Goal: Task Accomplishment & Management: Use online tool/utility

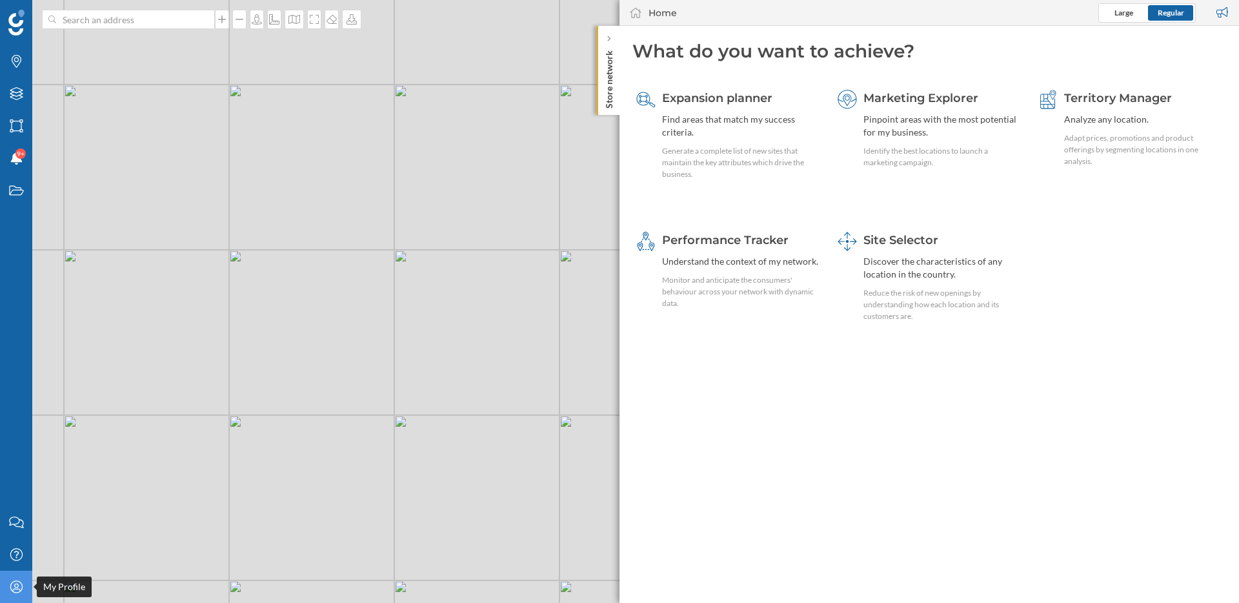
click at [6, 591] on div "My Profile" at bounding box center [16, 586] width 32 height 32
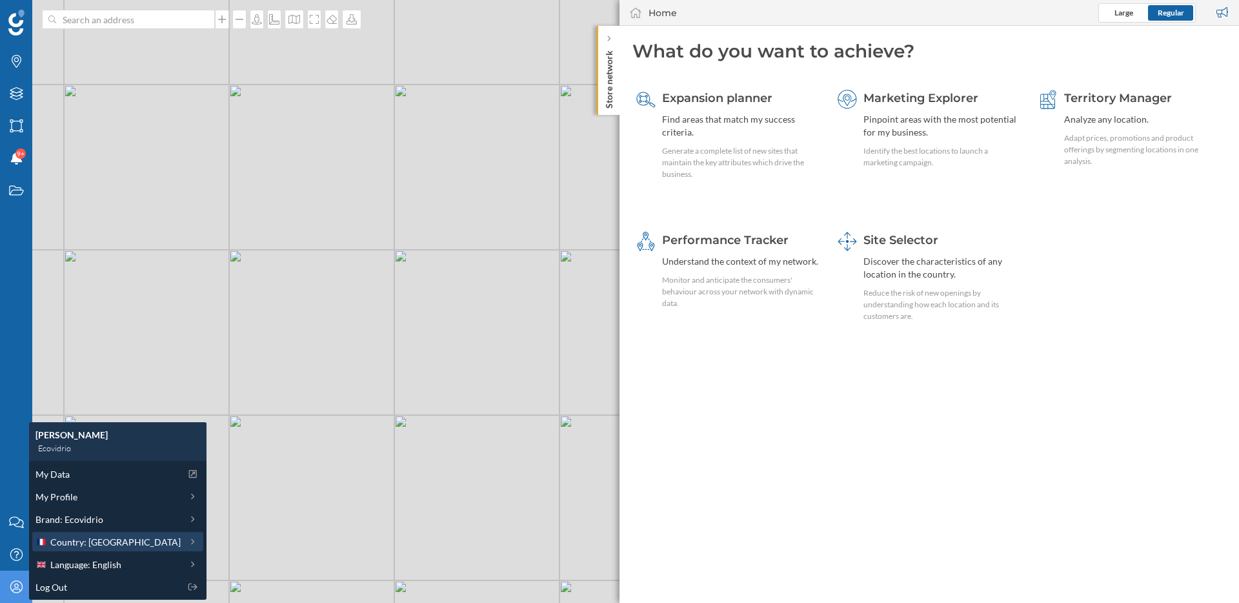
click at [104, 547] on span "Country: France" at bounding box center [115, 542] width 130 height 14
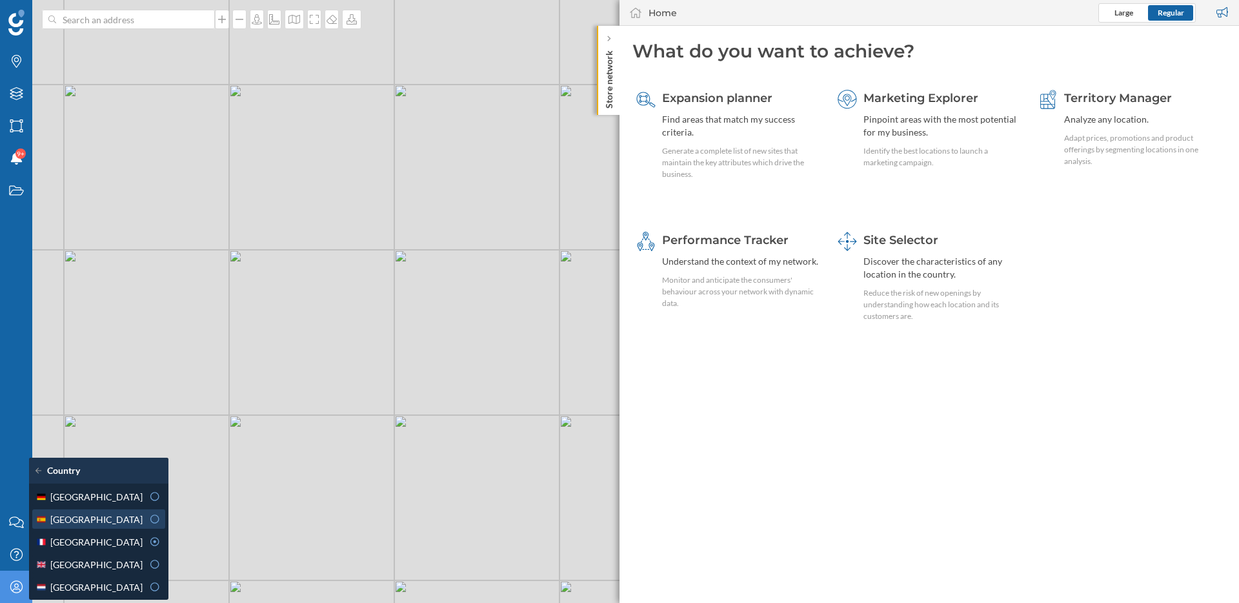
click at [104, 521] on div "Spain" at bounding box center [88, 519] width 107 height 14
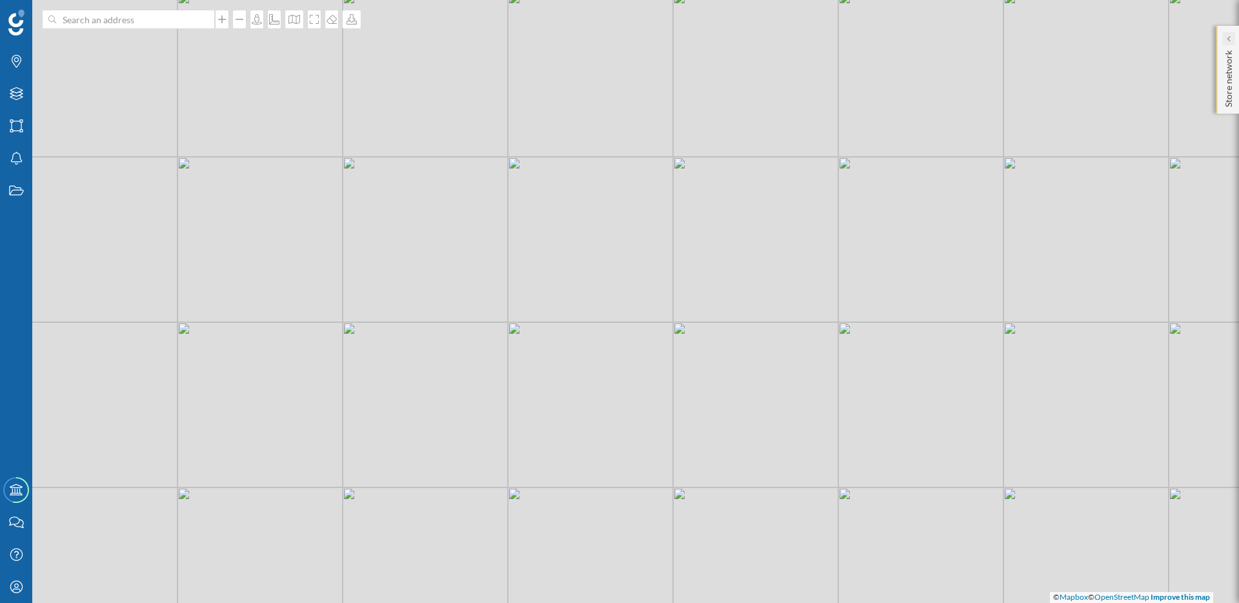
click at [1225, 45] on div at bounding box center [1228, 38] width 13 height 13
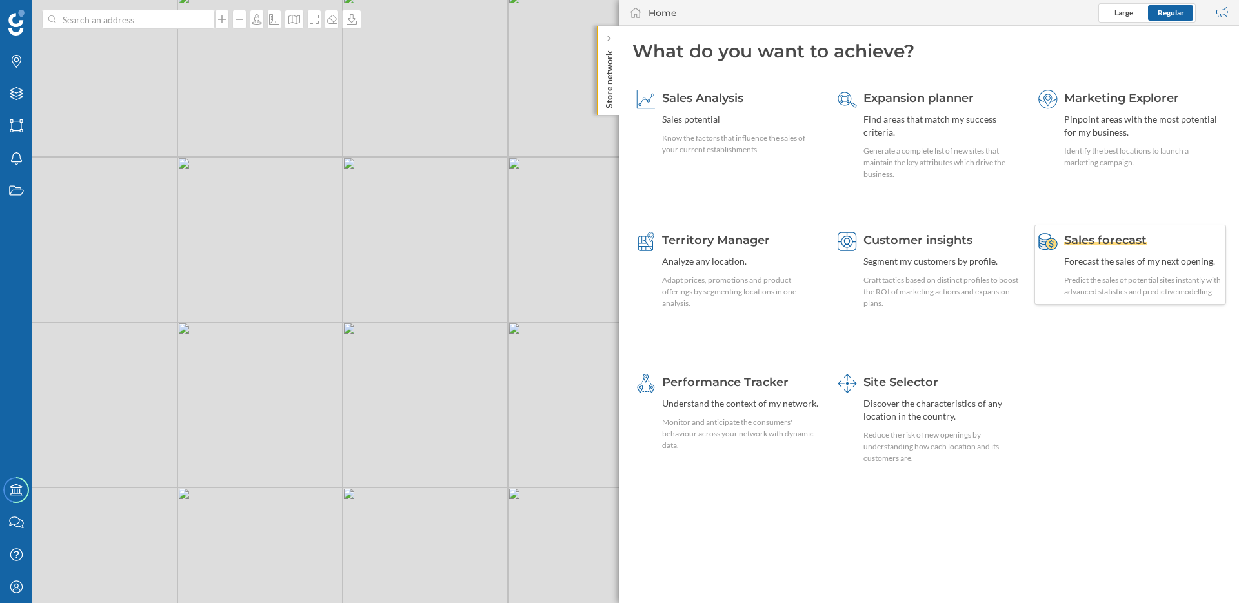
click at [1100, 262] on div "Forecast the sales of my next opening." at bounding box center [1143, 261] width 158 height 13
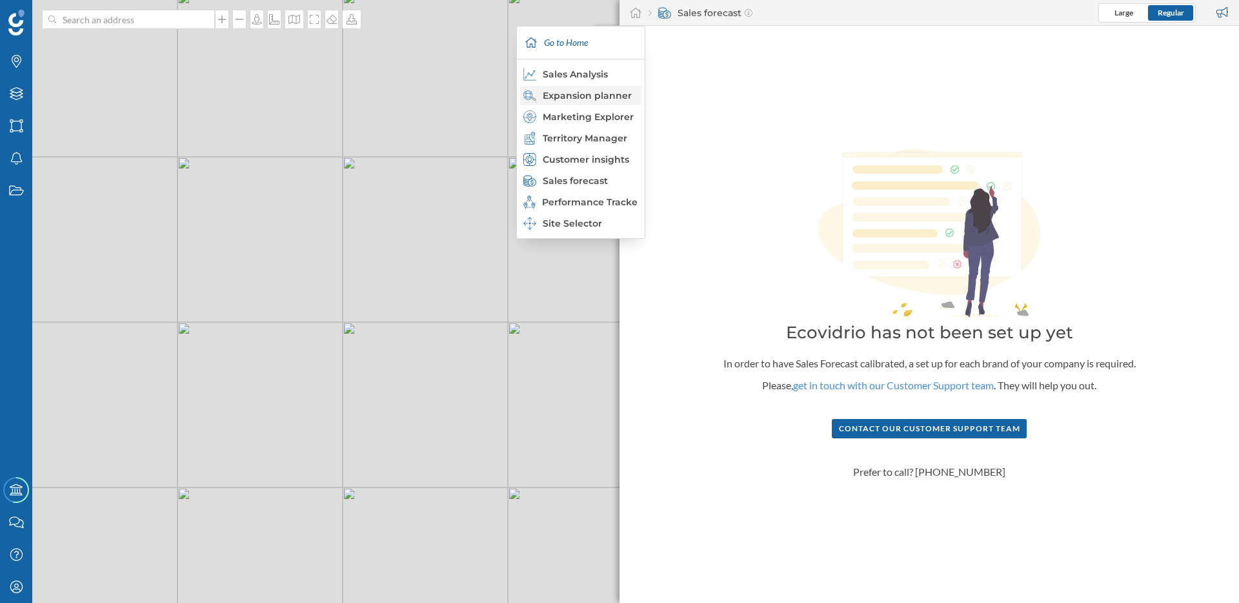
click at [609, 100] on div "Expansion planner" at bounding box center [580, 95] width 114 height 13
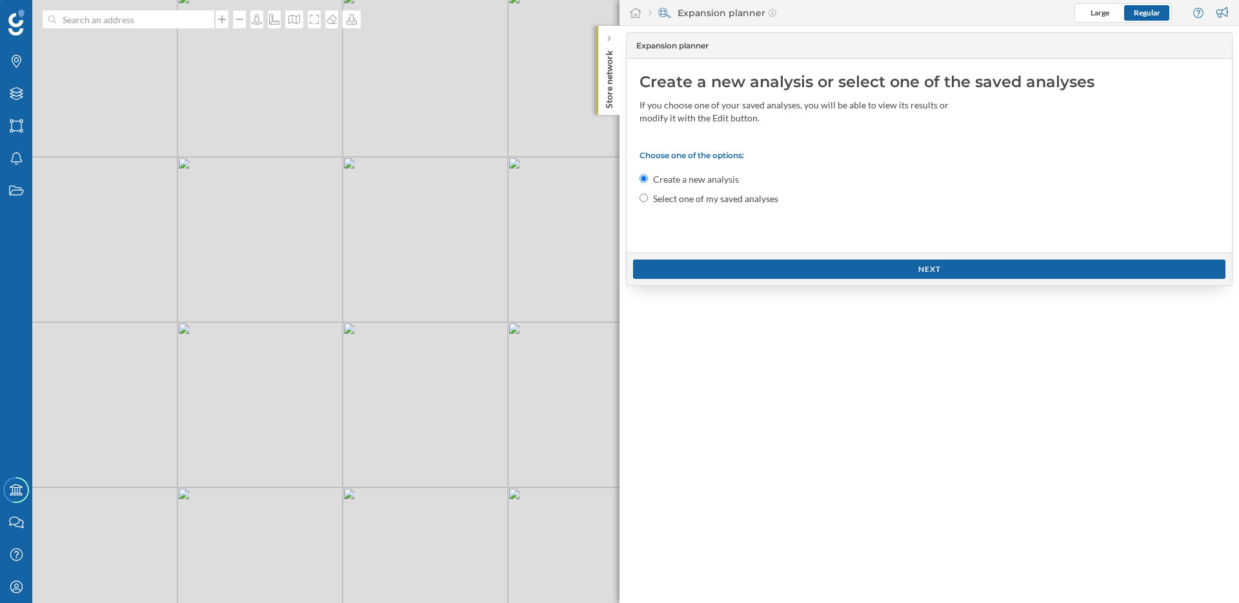
click at [761, 199] on label "Select one of my saved analyses" at bounding box center [715, 198] width 125 height 13
click at [648, 199] on input "Select one of my saved analyses" at bounding box center [644, 198] width 8 height 8
radio input "true"
radio input "false"
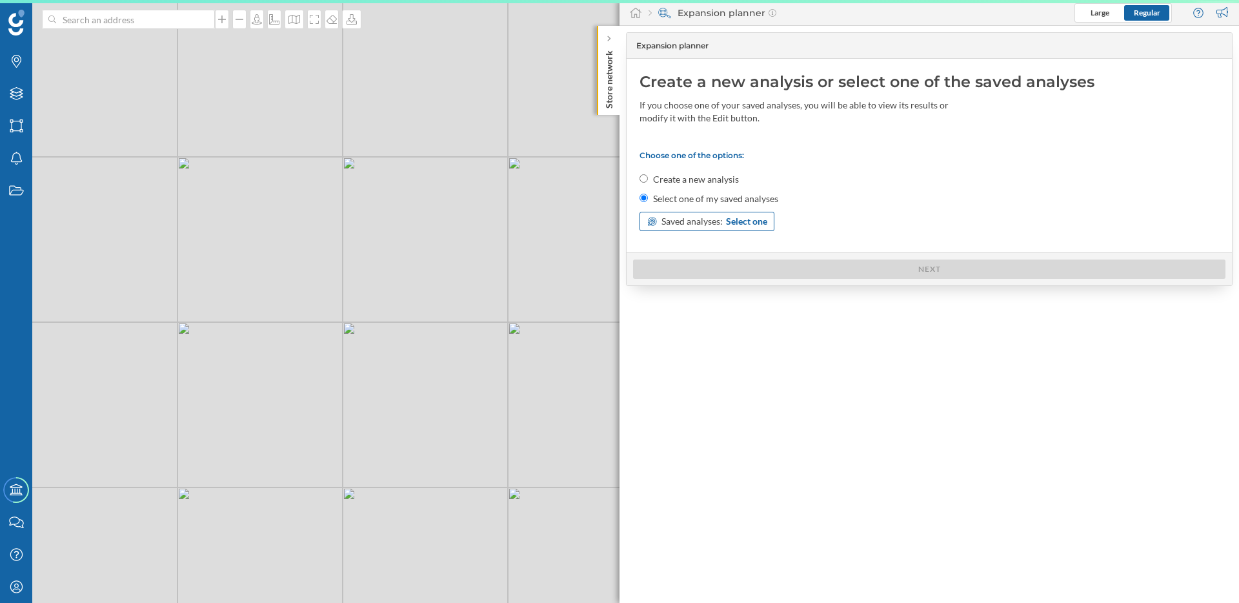
click at [743, 219] on span "Select one" at bounding box center [746, 221] width 41 height 13
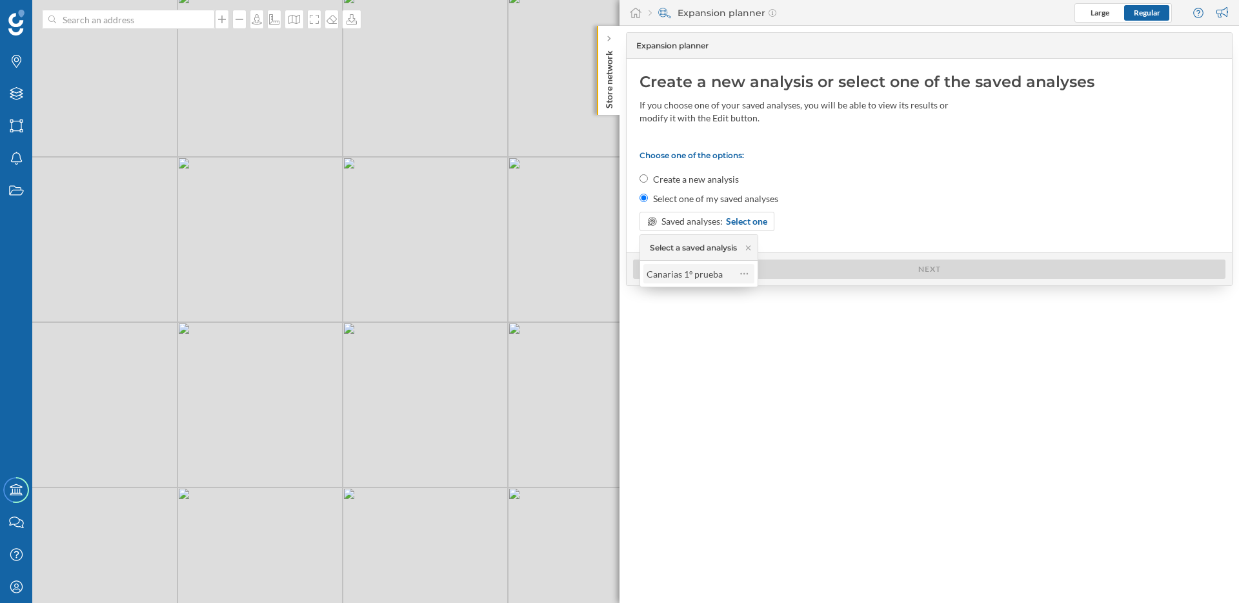
click at [696, 282] on div "Canarias 1º prueba" at bounding box center [698, 274] width 103 height 18
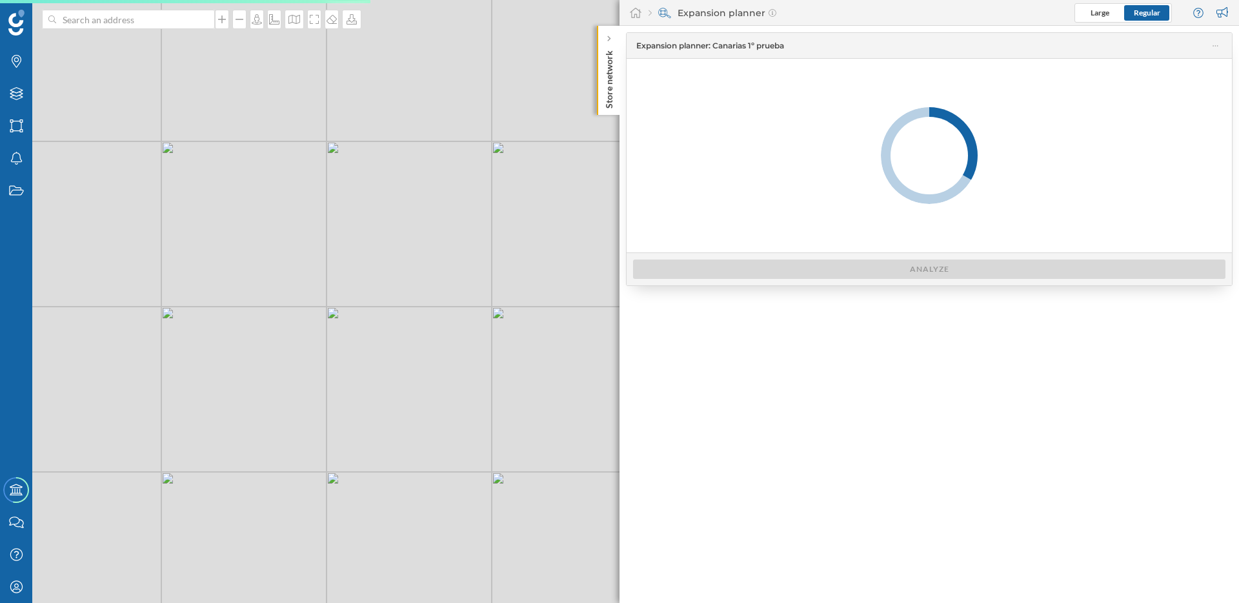
drag, startPoint x: 387, startPoint y: 490, endPoint x: 428, endPoint y: 196, distance: 297.2
click at [428, 196] on div "© Mapbox © OpenStreetMap Improve this map" at bounding box center [619, 301] width 1239 height 603
drag, startPoint x: 376, startPoint y: 382, endPoint x: 390, endPoint y: 172, distance: 210.9
click at [390, 172] on div "© Mapbox © OpenStreetMap Improve this map" at bounding box center [619, 301] width 1239 height 603
drag, startPoint x: 363, startPoint y: 364, endPoint x: 400, endPoint y: 199, distance: 169.4
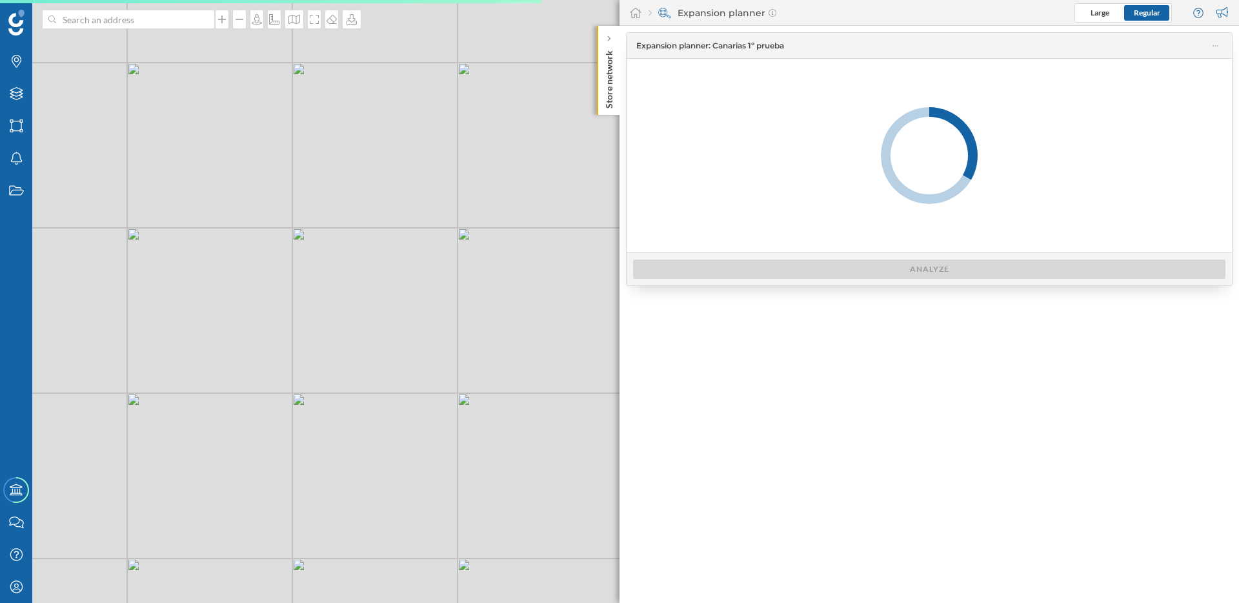
click at [400, 199] on div "© Mapbox © OpenStreetMap Improve this map" at bounding box center [619, 301] width 1239 height 603
drag, startPoint x: 393, startPoint y: 304, endPoint x: 459, endPoint y: 176, distance: 143.7
click at [459, 177] on div "© Mapbox © OpenStreetMap Improve this map" at bounding box center [619, 301] width 1239 height 603
drag, startPoint x: 199, startPoint y: 306, endPoint x: 379, endPoint y: 299, distance: 180.2
click at [381, 300] on div "© Mapbox © OpenStreetMap Improve this map" at bounding box center [619, 301] width 1239 height 603
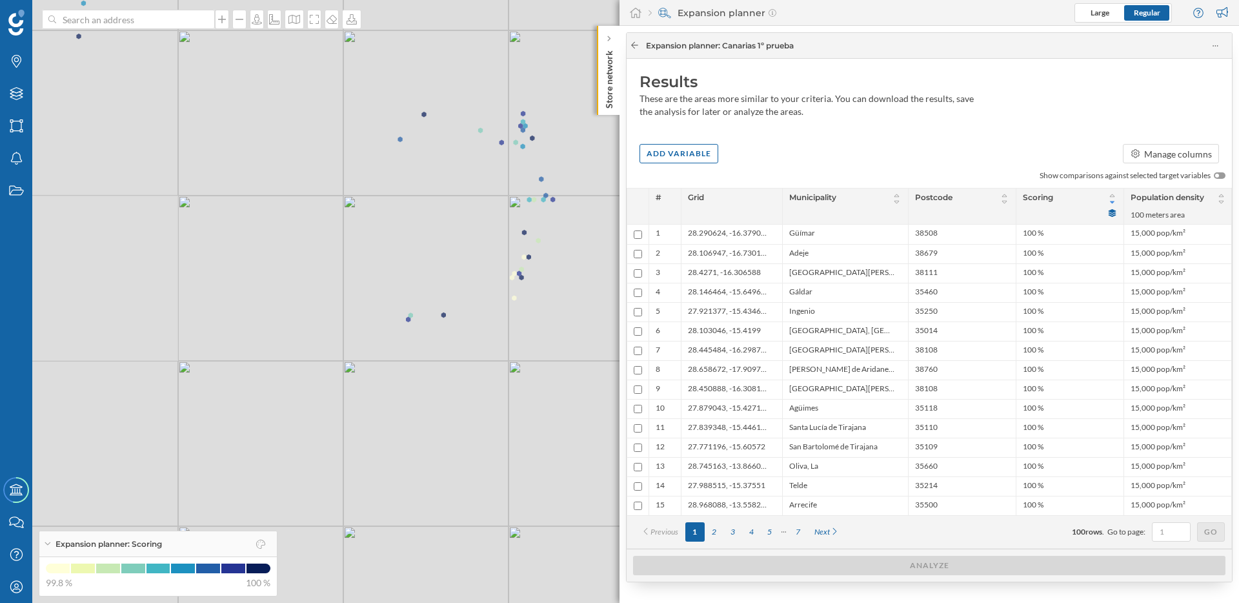
click at [636, 47] on icon at bounding box center [635, 45] width 10 height 8
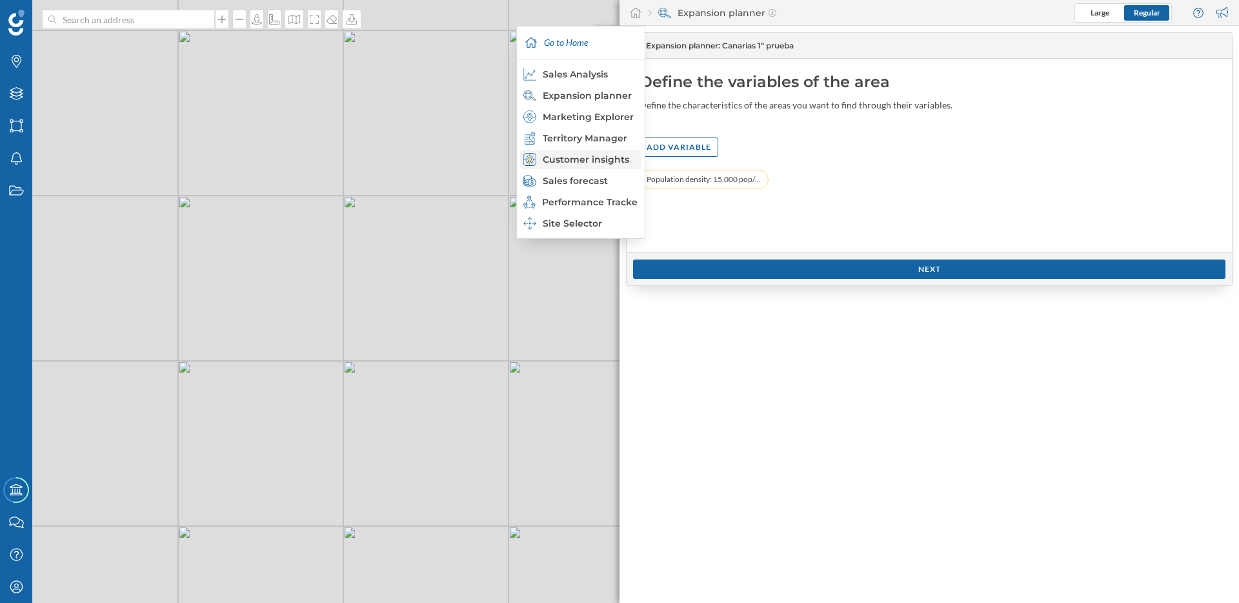
click at [593, 160] on div "Customer insights" at bounding box center [580, 159] width 114 height 13
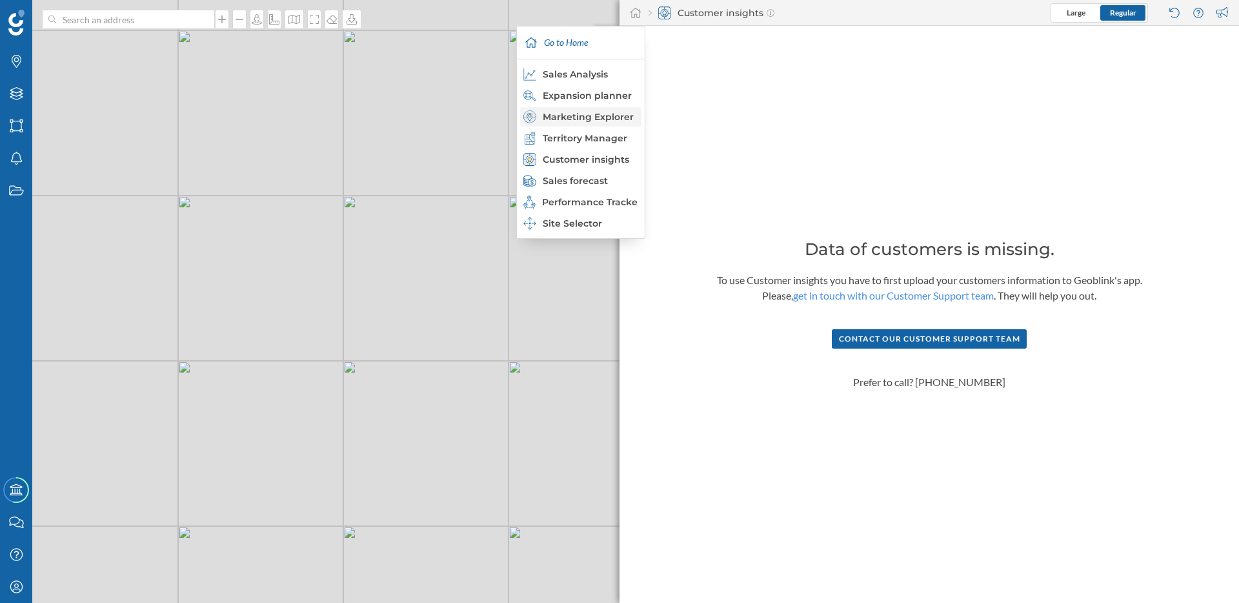
click at [615, 117] on div "Marketing Explorer" at bounding box center [580, 116] width 114 height 13
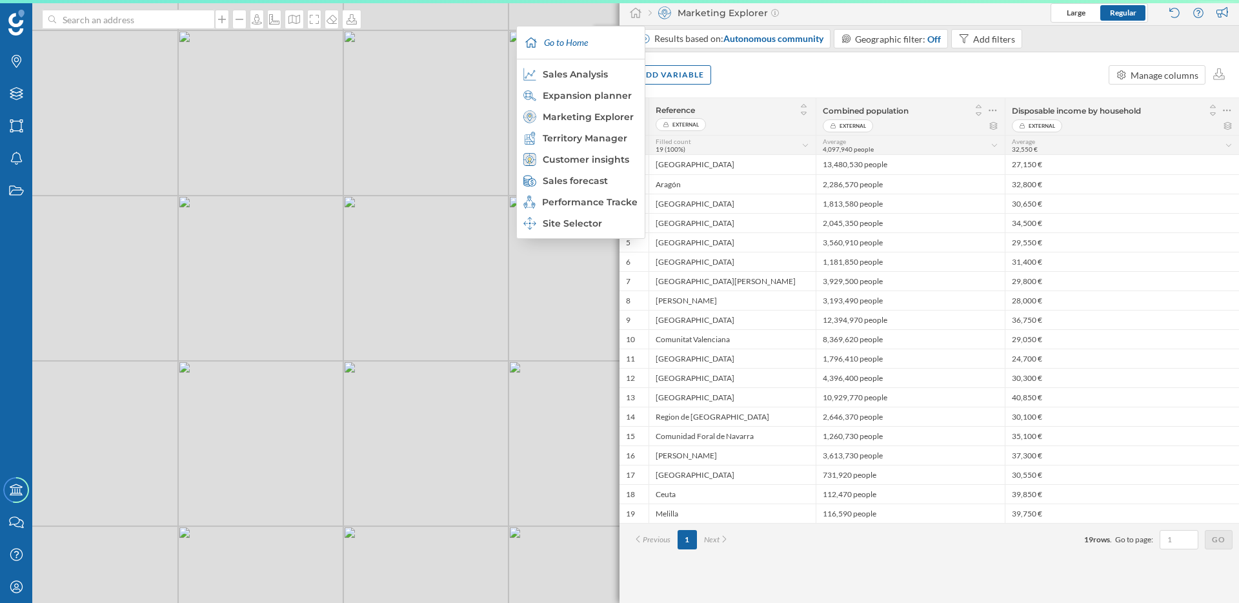
click at [519, 452] on div "© Mapbox © OpenStreetMap Improve this map" at bounding box center [619, 301] width 1239 height 603
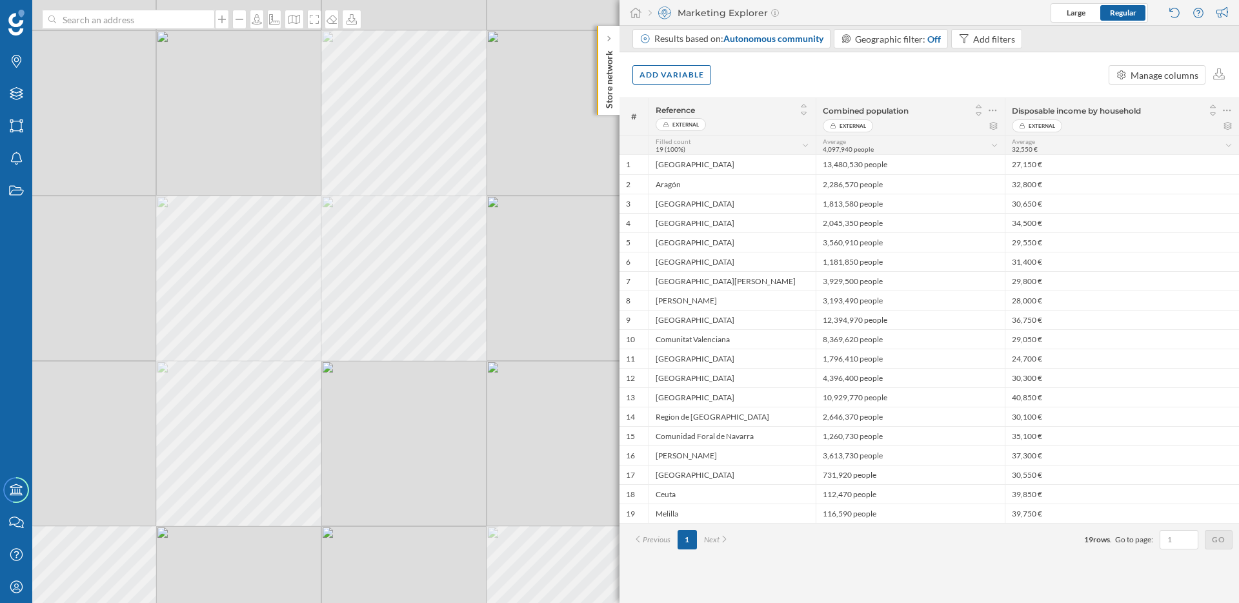
drag, startPoint x: 519, startPoint y: 452, endPoint x: 480, endPoint y: 452, distance: 38.7
click at [480, 452] on div "© Mapbox © OpenStreetMap Improve this map" at bounding box center [619, 301] width 1239 height 603
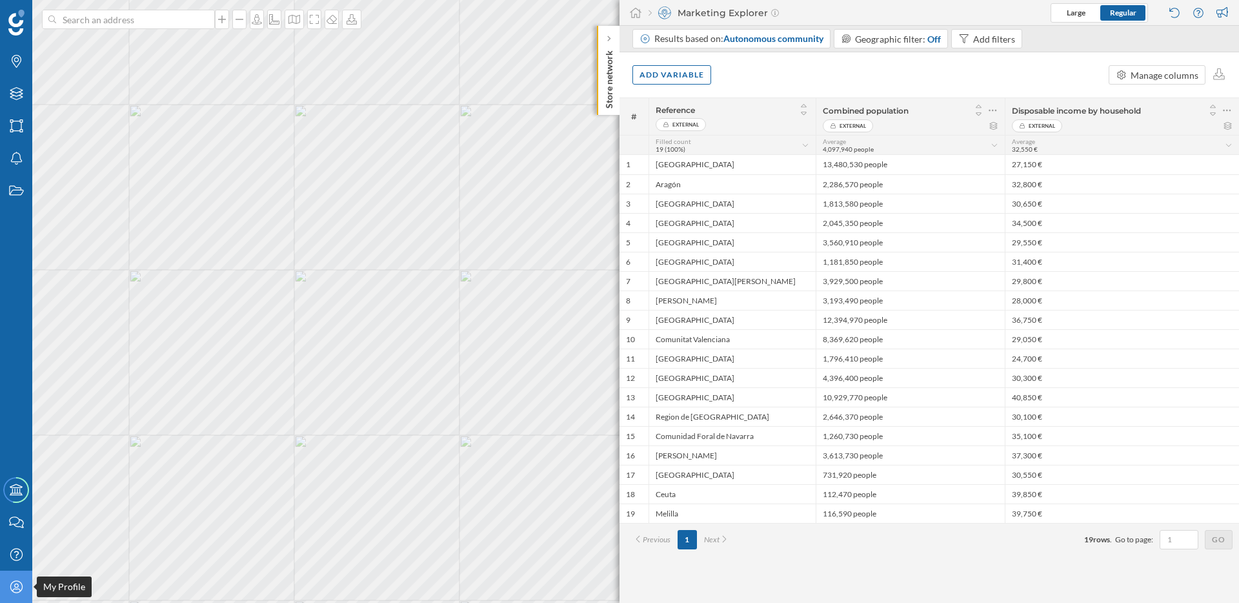
click at [14, 589] on icon "My Profile" at bounding box center [16, 586] width 16 height 13
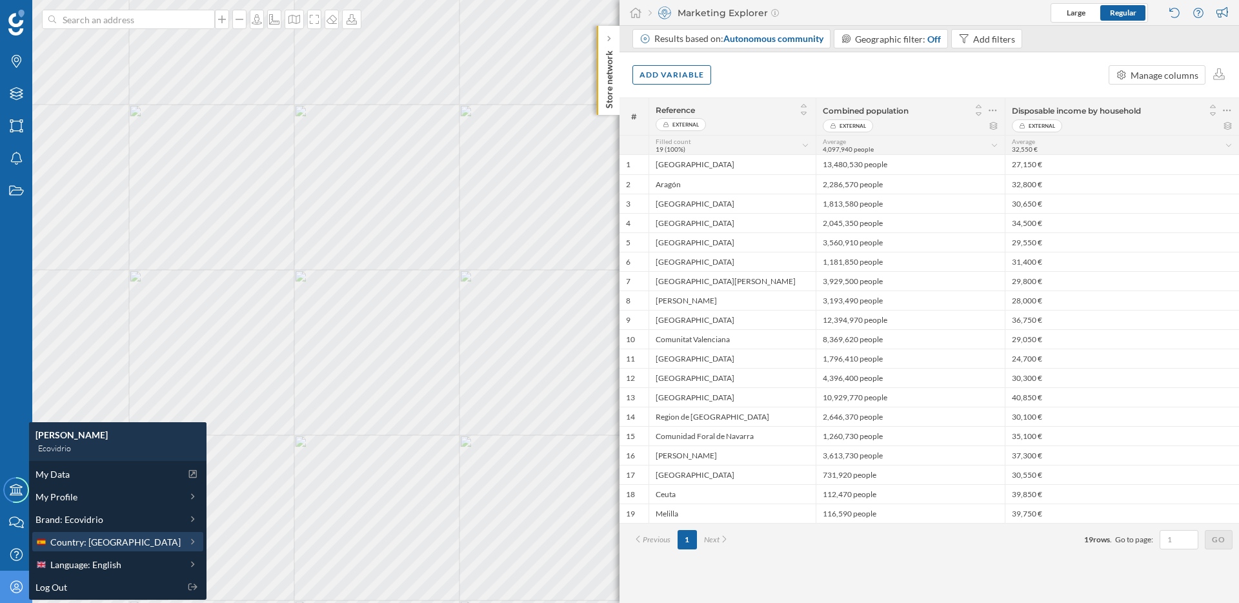
click at [68, 544] on span "Country: Spain" at bounding box center [115, 542] width 130 height 14
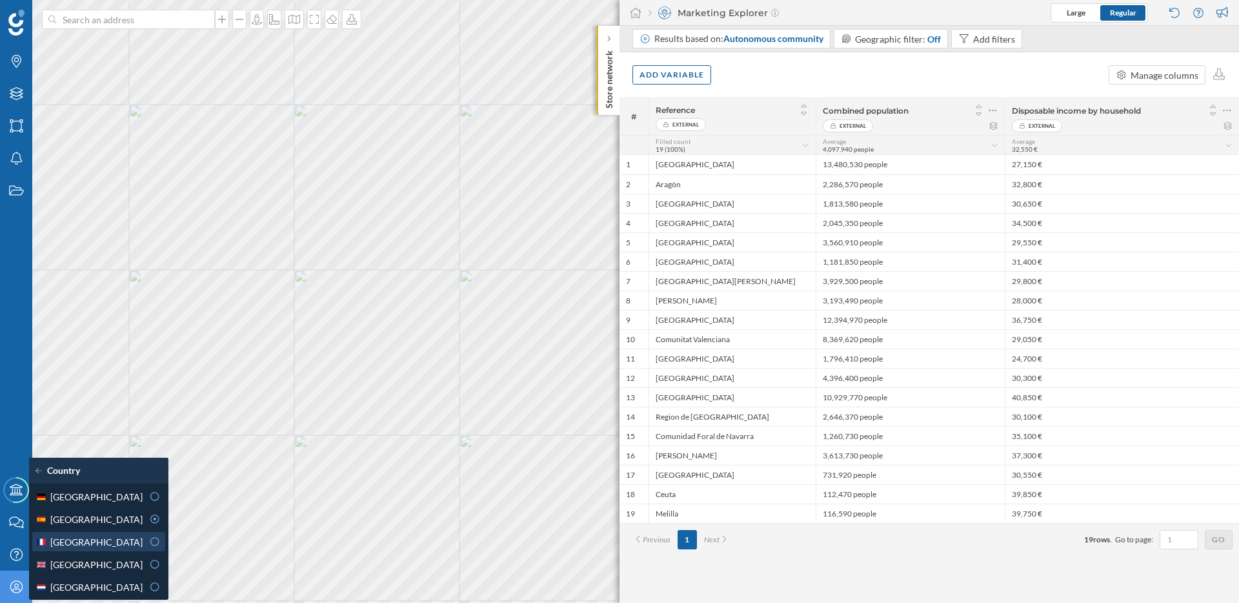
click at [79, 537] on div "France" at bounding box center [88, 542] width 107 height 14
